Goal: Obtain resource: Obtain resource

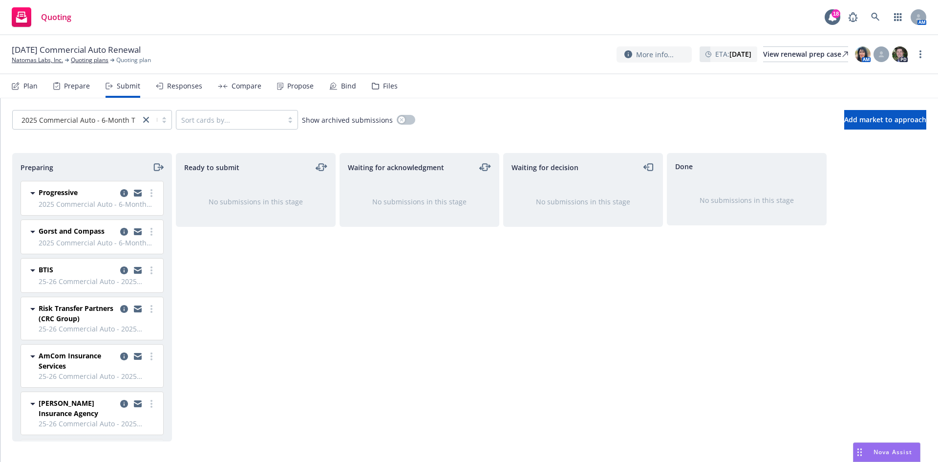
scroll to position [49, 0]
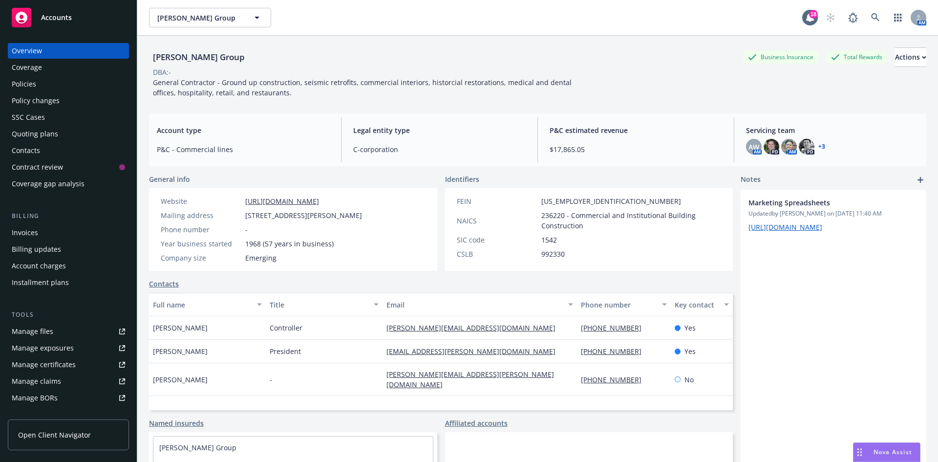
click at [46, 129] on div "Quoting plans" at bounding box center [35, 134] width 46 height 16
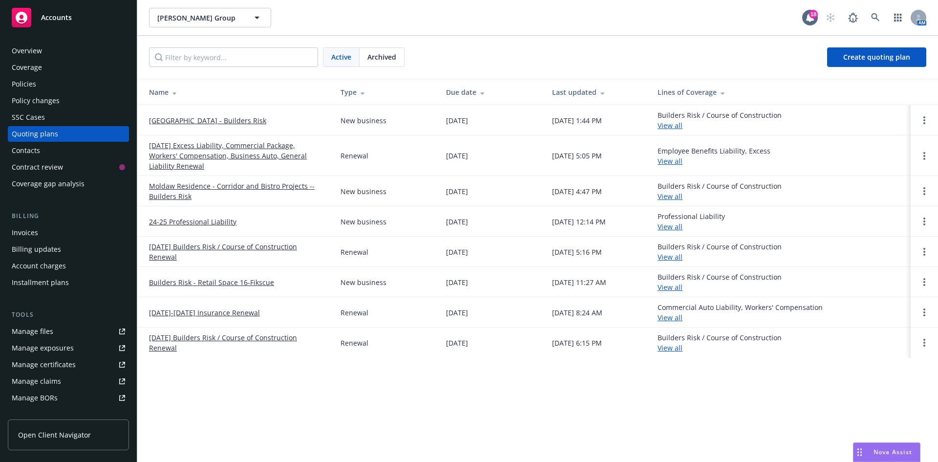
click at [167, 120] on link "Serra Clergy House - Builders Risk" at bounding box center [207, 120] width 117 height 10
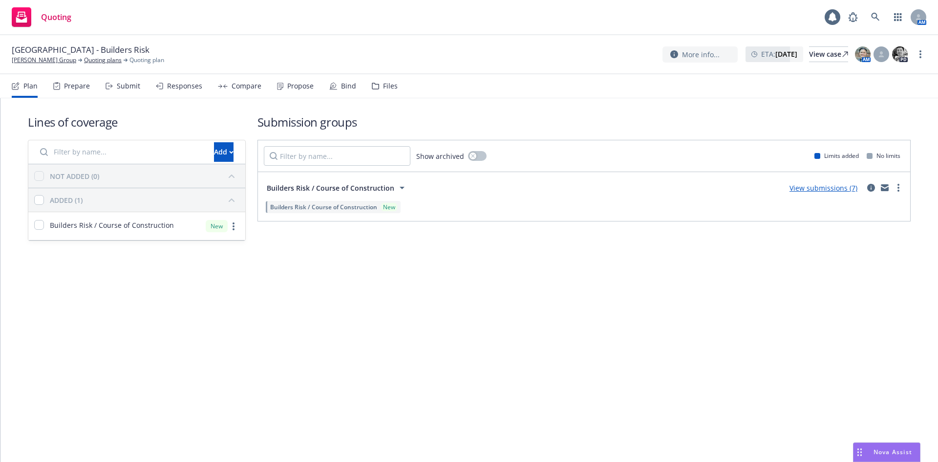
click at [383, 82] on div "Files" at bounding box center [390, 86] width 15 height 8
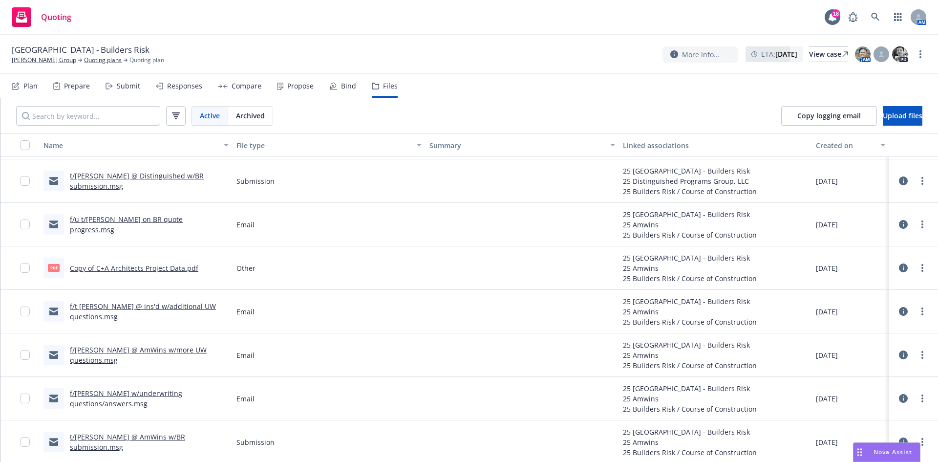
scroll to position [387, 0]
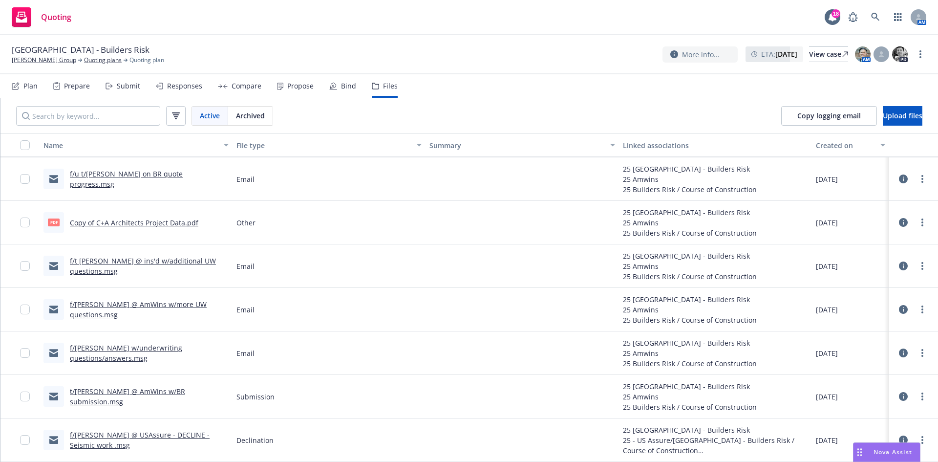
click at [166, 398] on link "t/Graham @ AmWins w/BR submission.msg" at bounding box center [127, 396] width 115 height 20
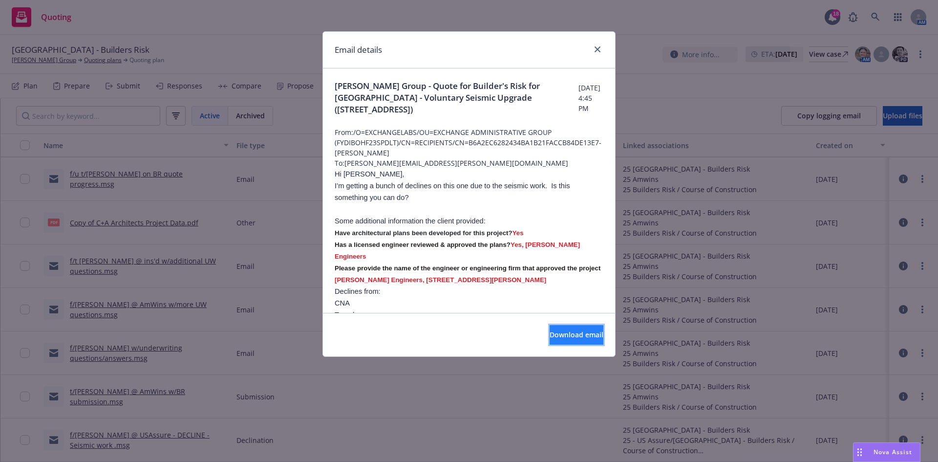
click at [570, 328] on button "Download email" at bounding box center [576, 335] width 54 height 20
click at [603, 50] on div "Email details" at bounding box center [469, 50] width 292 height 37
click at [597, 47] on icon "close" at bounding box center [597, 49] width 6 height 6
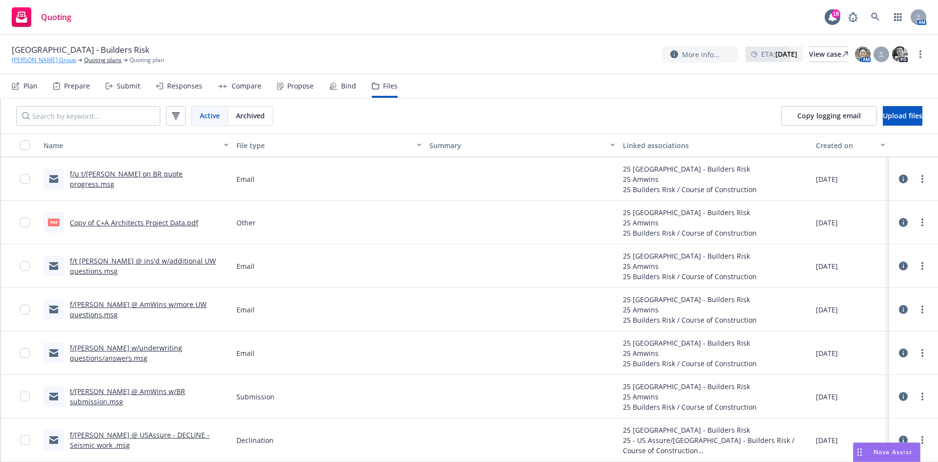
click at [29, 59] on link "Marchetti Group" at bounding box center [44, 60] width 64 height 9
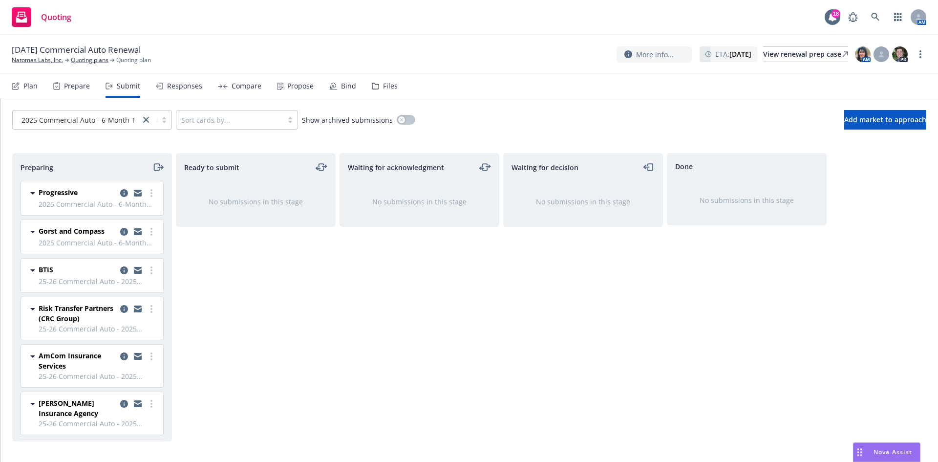
scroll to position [49, 0]
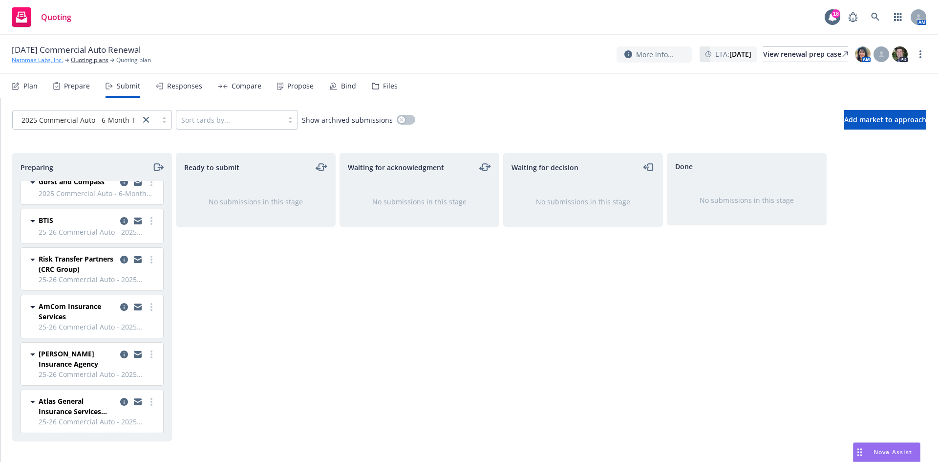
click at [44, 63] on link "Natomas Labs, Inc." at bounding box center [37, 60] width 51 height 9
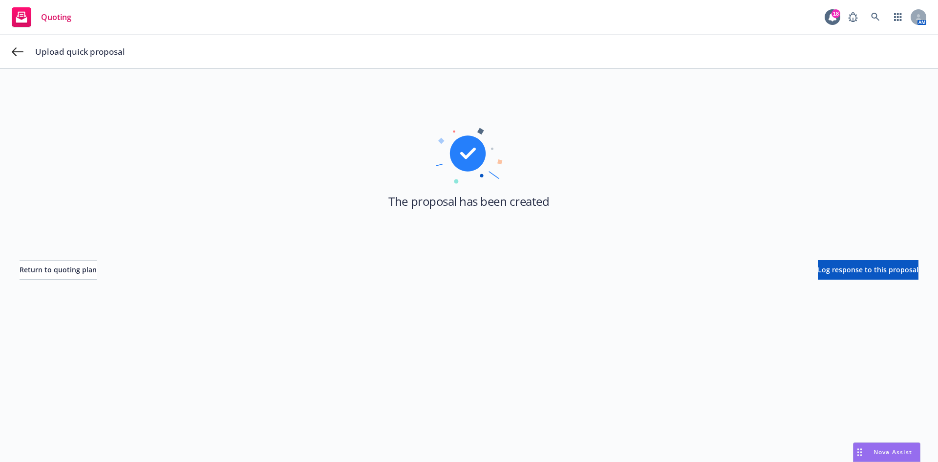
scroll to position [35, 0]
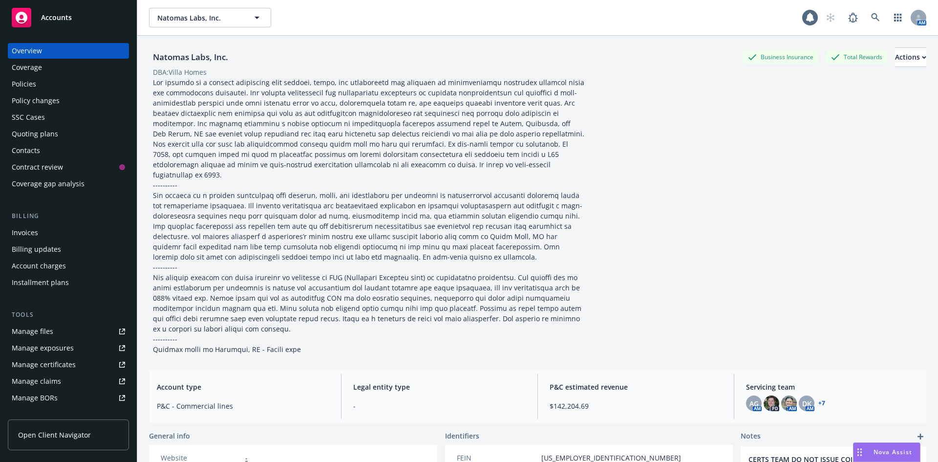
click at [71, 11] on div "Accounts" at bounding box center [68, 18] width 113 height 20
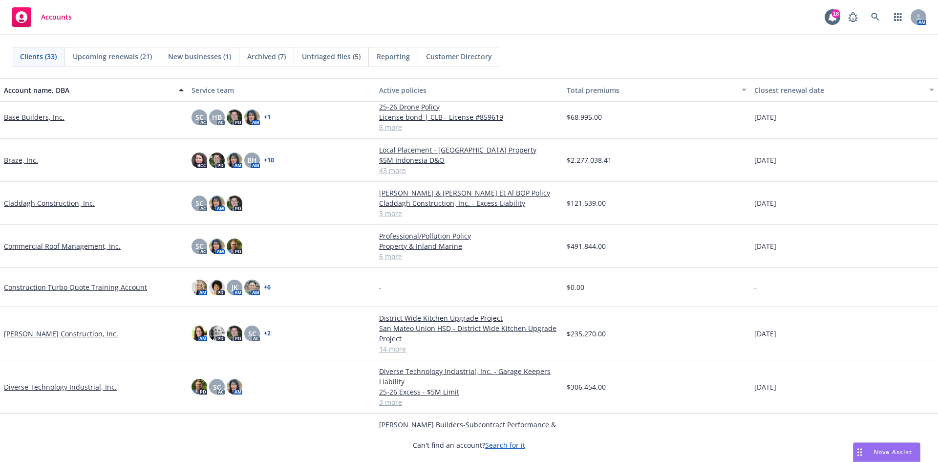
scroll to position [98, 0]
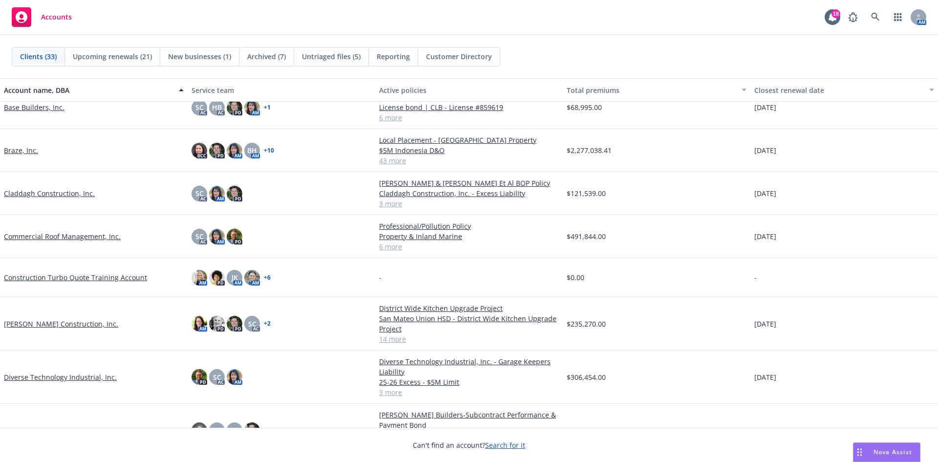
click at [47, 322] on link "Coulter Construction, Inc." at bounding box center [61, 323] width 114 height 10
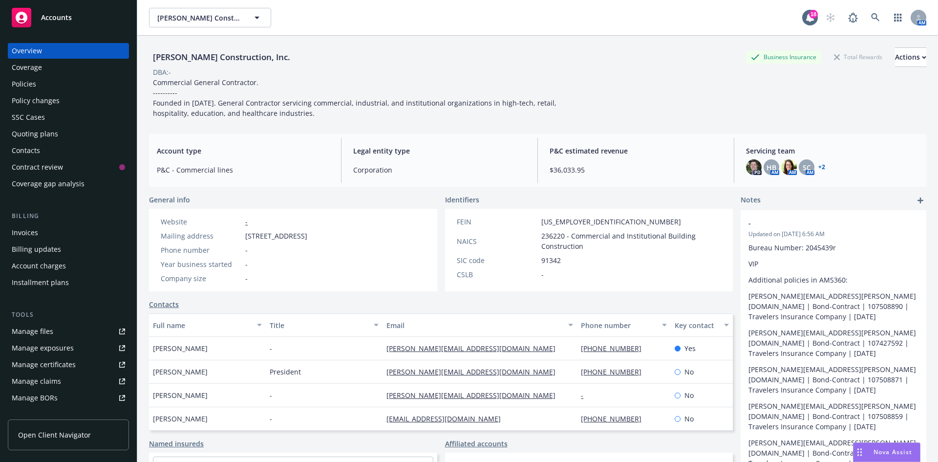
click at [50, 84] on div "Policies" at bounding box center [68, 84] width 113 height 16
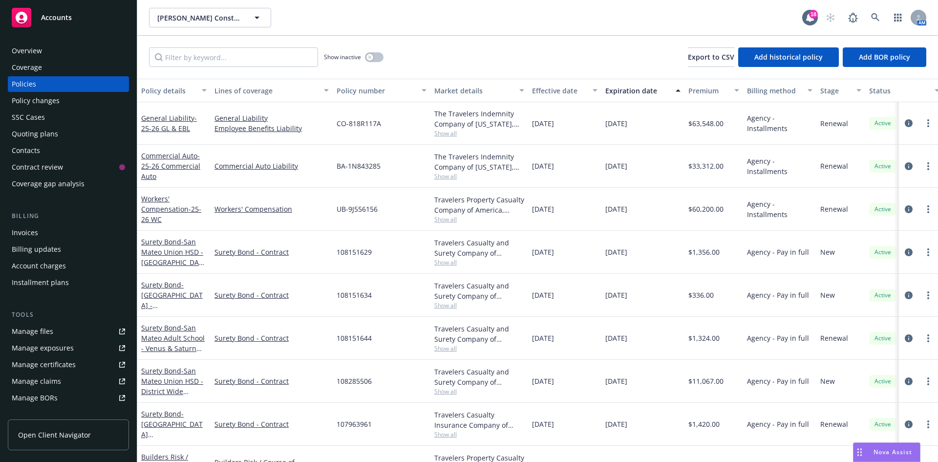
scroll to position [312, 0]
